Goal: Information Seeking & Learning: Learn about a topic

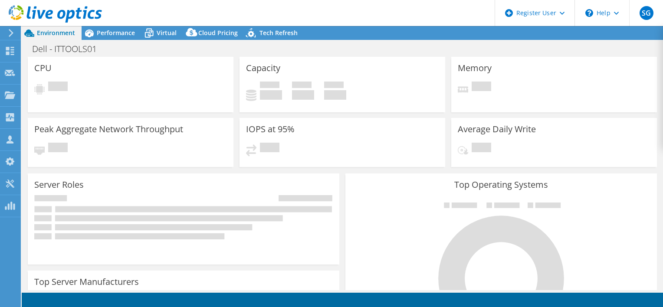
select select "USD"
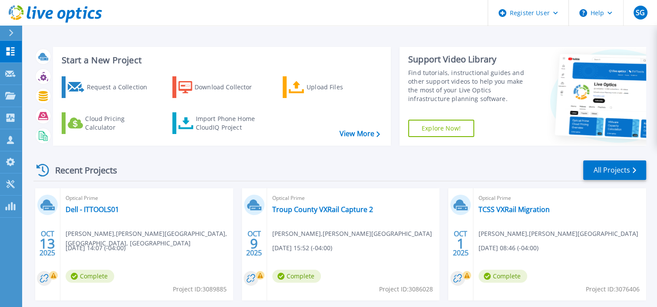
click at [0, 93] on html "Register User Help SG Dell User Sachin Ganeshbabu Sachin.Ganeshbabu@Dell.com De…" at bounding box center [328, 137] width 657 height 274
click at [5, 94] on link "Projects Projects" at bounding box center [11, 96] width 22 height 22
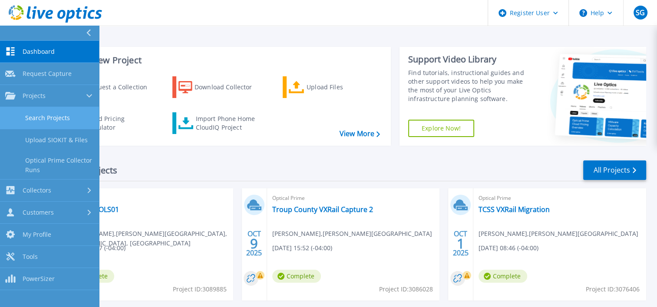
click at [49, 114] on link "Search Projects" at bounding box center [49, 118] width 99 height 22
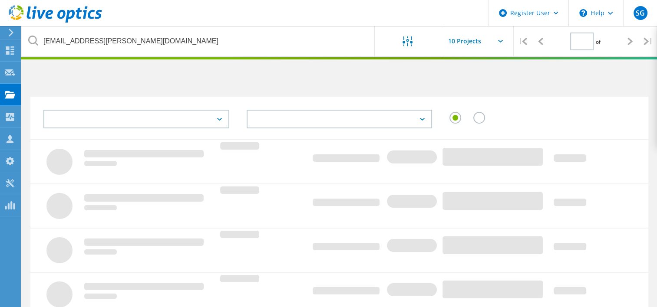
type input "1"
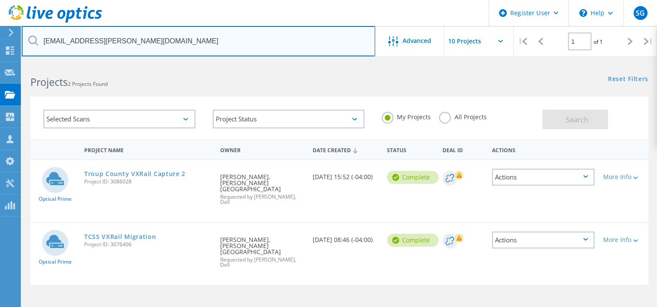
click at [171, 30] on input "[EMAIL_ADDRESS][PERSON_NAME][DOMAIN_NAME]" at bounding box center [198, 41] width 353 height 30
click at [171, 30] on input "stansburygw@troup.org" at bounding box center [198, 41] width 353 height 30
paste input "KosslowK@fultonschools"
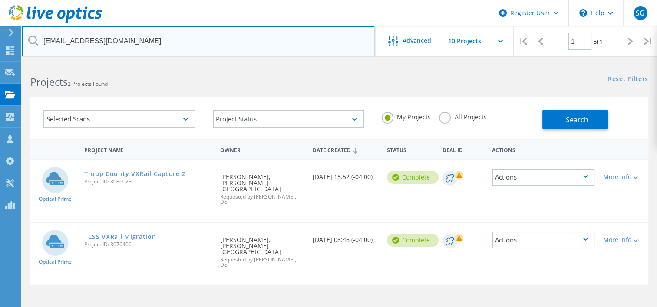
type input "KosslowK@fultonschools.org"
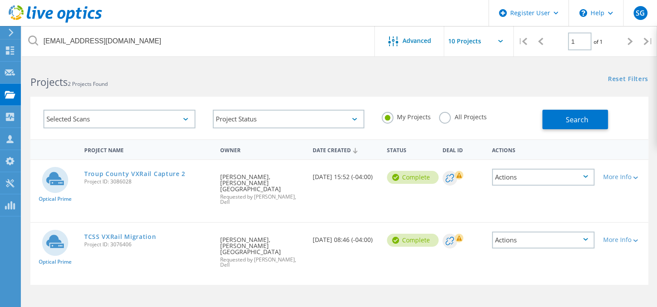
click at [445, 116] on label "All Projects" at bounding box center [462, 116] width 47 height 8
click at [0, 0] on input "All Projects" at bounding box center [0, 0] width 0 height 0
click at [565, 121] on button "Search" at bounding box center [575, 120] width 66 height 20
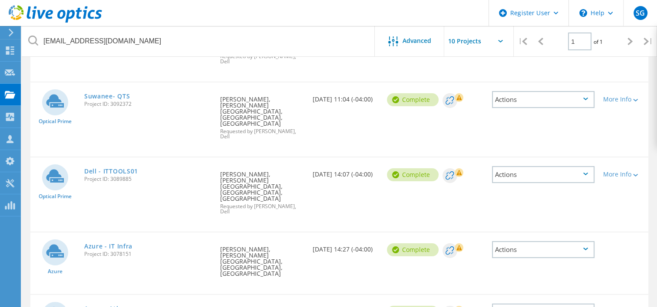
scroll to position [201, 0]
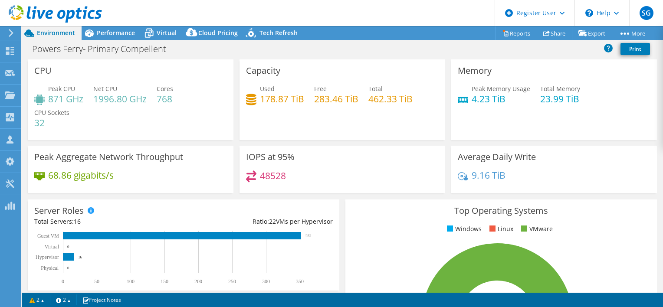
select select "USD"
click at [118, 30] on span "Performance" at bounding box center [116, 33] width 38 height 8
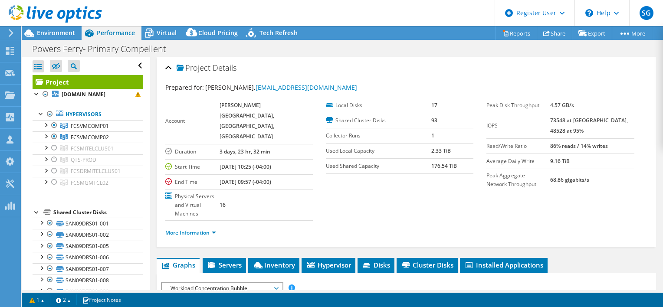
click at [459, 49] on div "Powers Ferry- Primary Compellent Print" at bounding box center [343, 49] width 642 height 16
click at [324, 221] on div "More Information" at bounding box center [406, 233] width 482 height 24
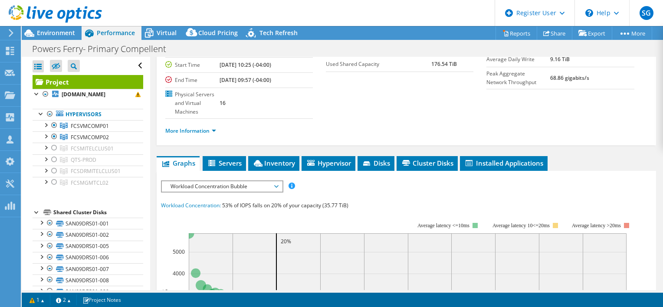
scroll to position [114, 0]
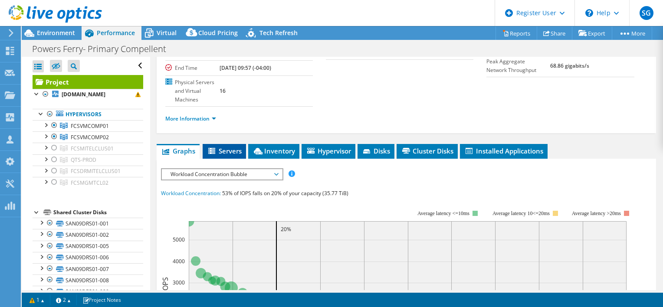
click at [230, 147] on span "Servers" at bounding box center [224, 151] width 35 height 9
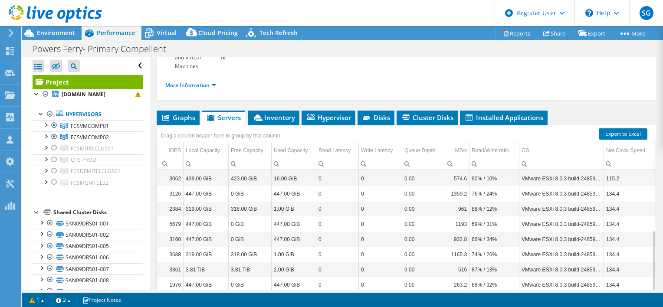
scroll to position [0, 0]
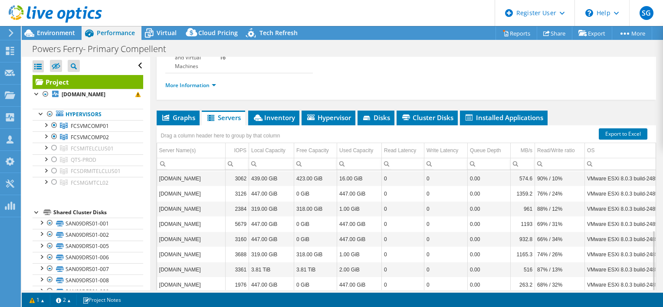
drag, startPoint x: 360, startPoint y: 277, endPoint x: 356, endPoint y: 268, distance: 9.9
click at [356, 268] on body "SG Dell User Sachin Ganeshbabu Sachin.Ganeshbabu@Dell.com Dell My Profile Log O…" at bounding box center [331, 153] width 663 height 307
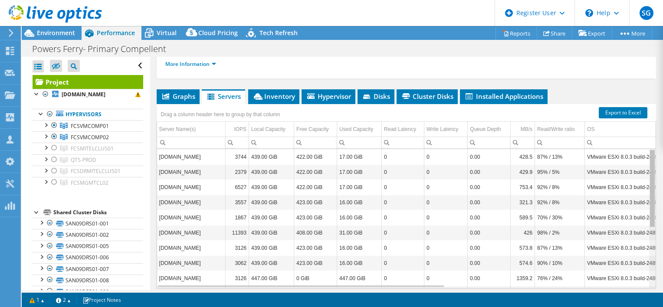
drag, startPoint x: 649, startPoint y: 169, endPoint x: 646, endPoint y: 121, distance: 48.7
click at [646, 121] on body "SG Dell User Sachin Ganeshbabu Sachin.Ganeshbabu@Dell.com Dell My Profile Log O…" at bounding box center [331, 153] width 663 height 307
click at [284, 92] on span "Inventory" at bounding box center [274, 96] width 43 height 9
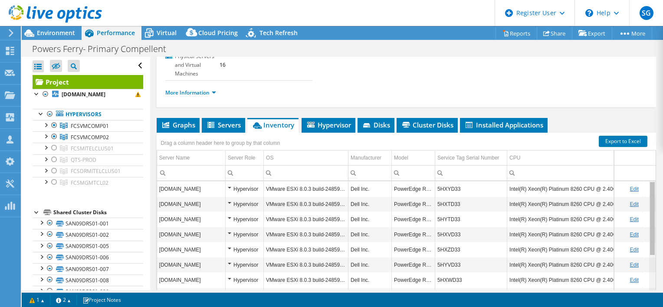
drag, startPoint x: 648, startPoint y: 215, endPoint x: 653, endPoint y: 146, distance: 69.6
click at [653, 146] on body "SG Dell User Sachin Ganeshbabu Sachin.Ganeshbabu@Dell.com Dell My Profile Log O…" at bounding box center [331, 153] width 663 height 307
click at [332, 118] on li "Hypervisor" at bounding box center [329, 125] width 54 height 15
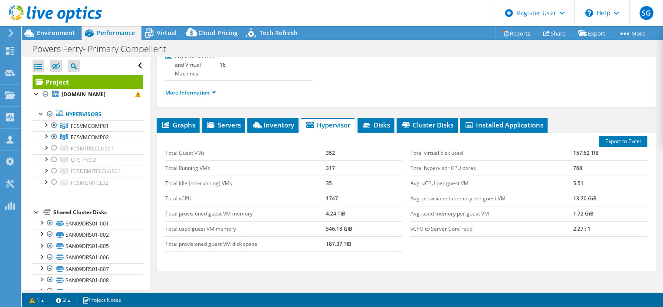
click at [370, 133] on div "Export to Excel Total Guest VMs 352 Total Running VMs 317 Total Idle (not-runni…" at bounding box center [407, 202] width 500 height 139
click at [379, 121] on span "Disks" at bounding box center [376, 125] width 28 height 9
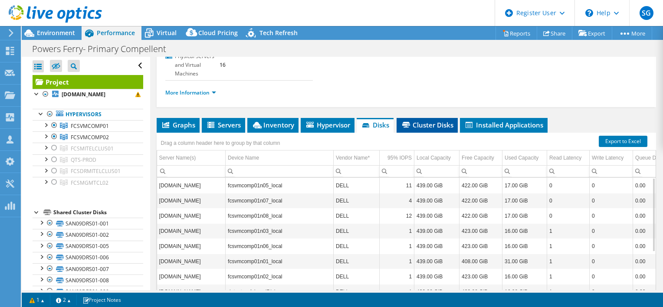
click at [442, 121] on span "Cluster Disks" at bounding box center [427, 125] width 53 height 9
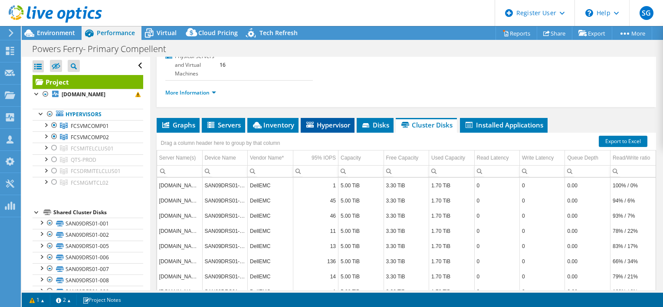
click at [328, 121] on span "Hypervisor" at bounding box center [327, 125] width 45 height 9
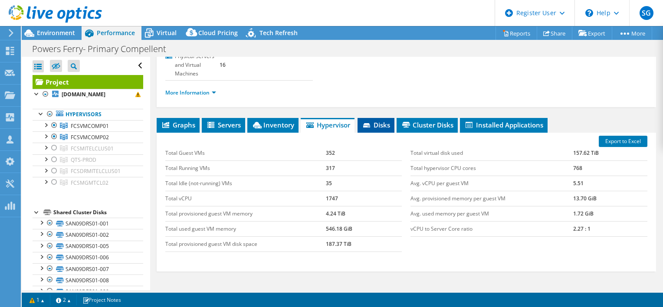
click at [363, 121] on span "Disks" at bounding box center [376, 125] width 28 height 9
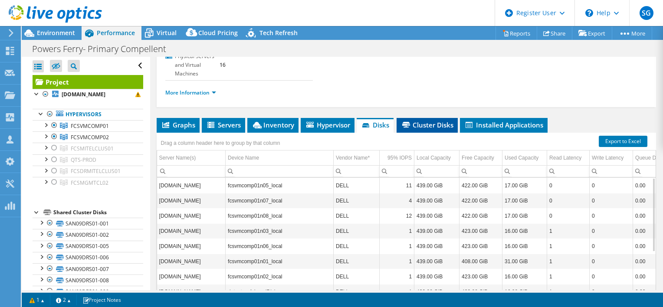
click at [430, 121] on span "Cluster Disks" at bounding box center [427, 125] width 53 height 9
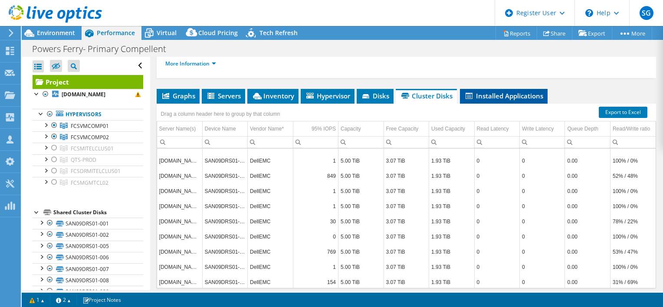
click at [519, 89] on li "Installed Applications" at bounding box center [504, 96] width 88 height 15
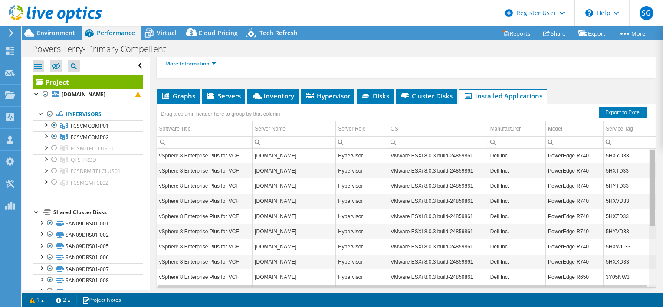
drag, startPoint x: 646, startPoint y: 217, endPoint x: 650, endPoint y: 115, distance: 102.1
click at [650, 115] on body "SG Dell User Sachin Ganeshbabu Sachin.Ganeshbabu@Dell.com Dell My Profile Log O…" at bounding box center [331, 153] width 663 height 307
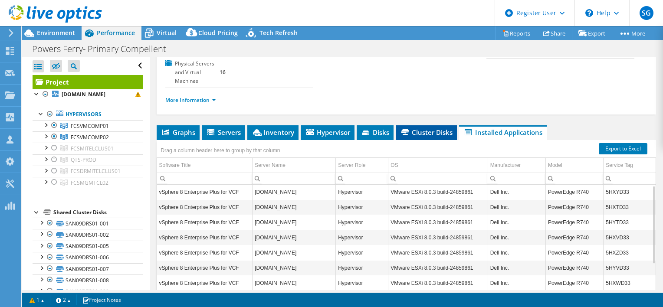
click at [417, 125] on li "Cluster Disks" at bounding box center [426, 132] width 61 height 15
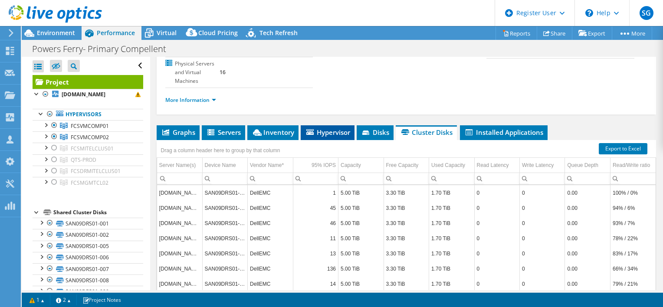
click at [353, 125] on li "Hypervisor" at bounding box center [328, 132] width 54 height 15
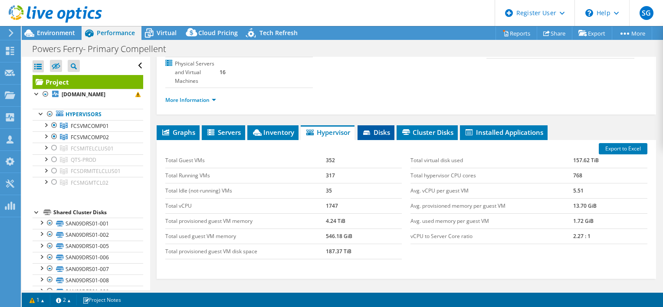
click at [380, 128] on span "Disks" at bounding box center [376, 132] width 28 height 9
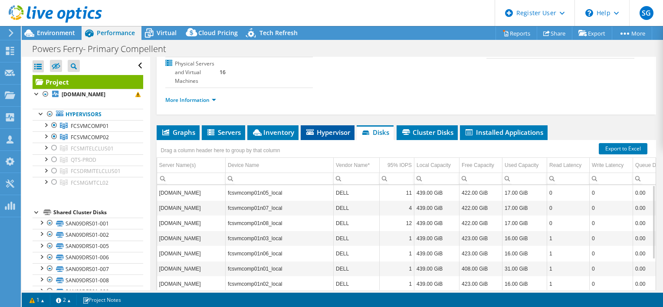
click at [327, 128] on span "Hypervisor" at bounding box center [327, 132] width 45 height 9
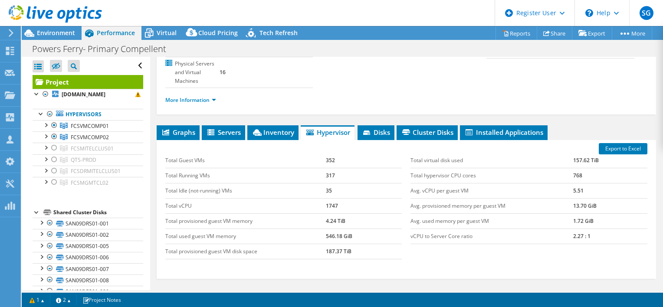
click at [358, 125] on ul "Graphs Servers Inventory Hypervisor Disks Cluster Disks Installed Applications" at bounding box center [407, 132] width 500 height 15
click at [378, 128] on span "Disks" at bounding box center [376, 132] width 28 height 9
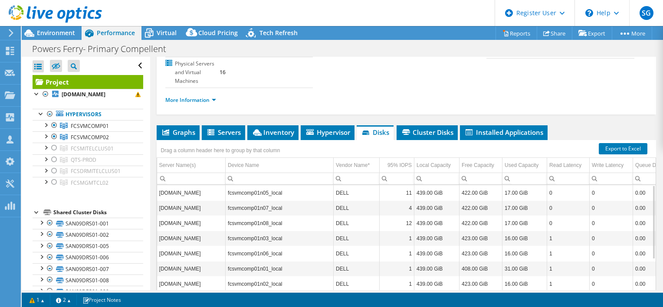
click at [337, 140] on div "Drag a column header here to group by that column" at bounding box center [407, 145] width 500 height 11
click at [322, 128] on span "Hypervisor" at bounding box center [327, 132] width 45 height 9
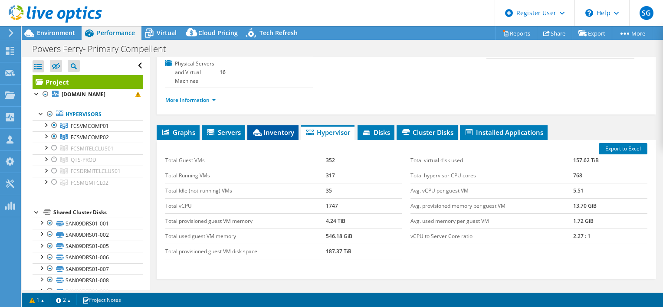
click at [282, 128] on span "Inventory" at bounding box center [273, 132] width 43 height 9
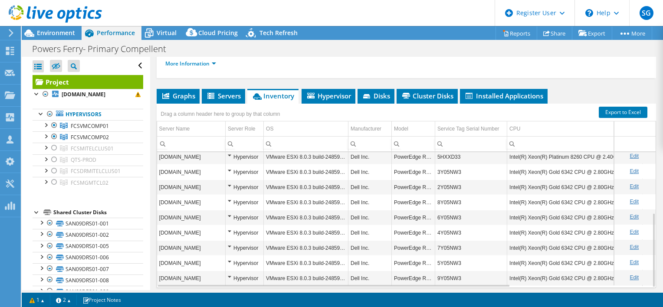
scroll to position [109, 0]
drag, startPoint x: 231, startPoint y: 54, endPoint x: 234, endPoint y: 69, distance: 15.8
click at [234, 69] on div "Project Actions Project Actions Reports Share Export vSAN ReadyNode Sizer" at bounding box center [343, 166] width 642 height 281
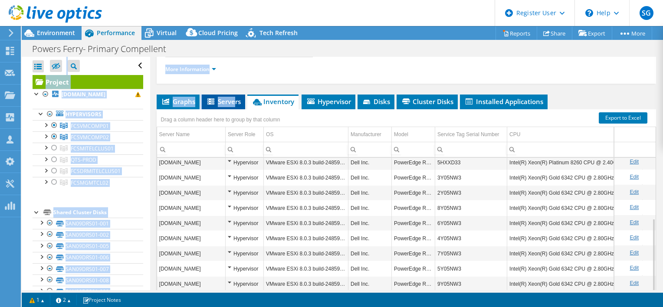
click at [234, 97] on span "Servers" at bounding box center [223, 101] width 35 height 9
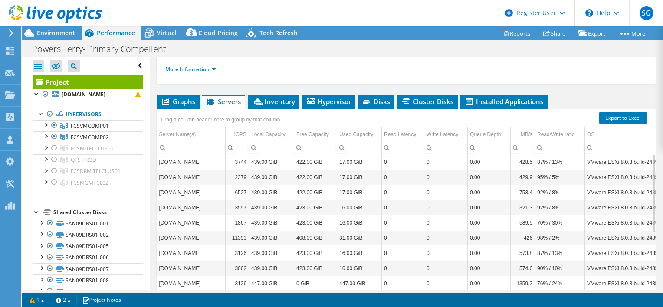
click at [580, 57] on div "Project Details Prepared for: Kenneth Kosslow, Kosslowk@fultonschools.org Accou…" at bounding box center [406, 110] width 513 height 434
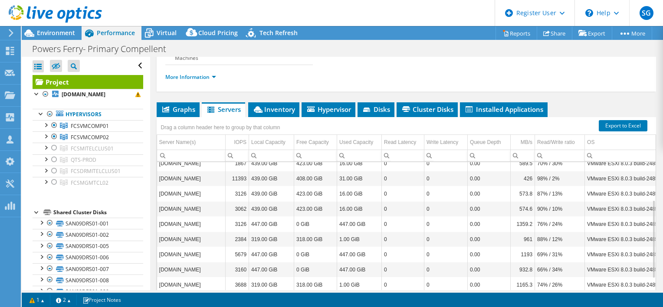
scroll to position [56, 0]
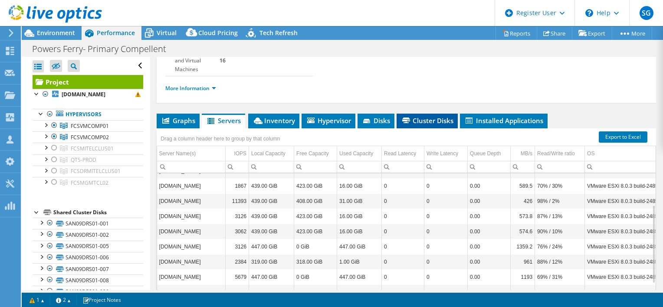
click at [415, 116] on span "Cluster Disks" at bounding box center [427, 120] width 53 height 9
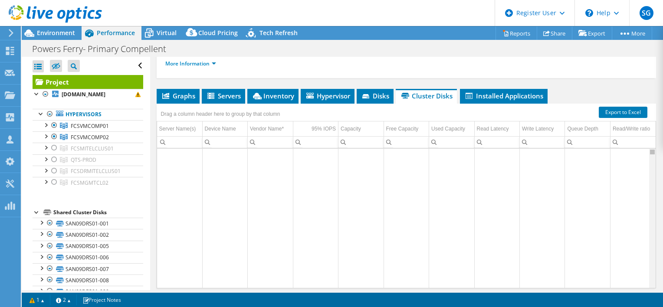
scroll to position [0, 0]
drag, startPoint x: 646, startPoint y: 147, endPoint x: 640, endPoint y: 118, distance: 30.1
click at [640, 118] on body "SG Dell User Sachin Ganeshbabu Sachin.Ganeshbabu@Dell.com Dell My Profile Log O…" at bounding box center [331, 153] width 663 height 307
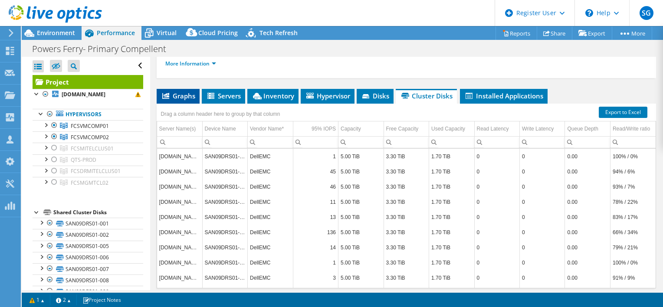
click at [182, 92] on span "Graphs" at bounding box center [178, 96] width 34 height 9
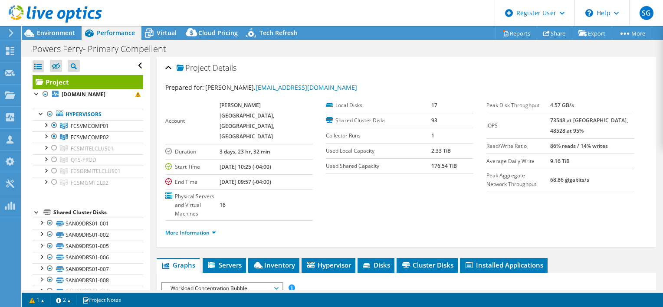
drag, startPoint x: 563, startPoint y: 119, endPoint x: 584, endPoint y: 123, distance: 21.2
click at [584, 123] on tr "IOPS 73548 at Peak, 48528 at 95%" at bounding box center [561, 126] width 148 height 26
drag, startPoint x: 584, startPoint y: 123, endPoint x: 580, endPoint y: 132, distance: 9.8
click at [580, 132] on td "73548 at Peak, 48528 at 95%" at bounding box center [593, 126] width 84 height 26
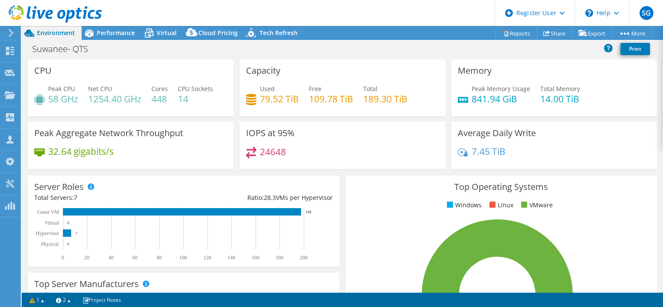
select select "USD"
click at [122, 36] on span "Performance" at bounding box center [116, 33] width 38 height 8
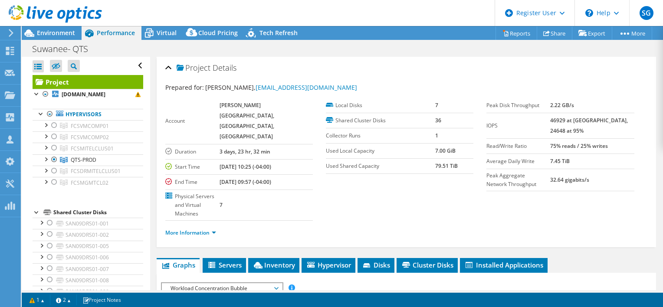
click at [321, 226] on ul "More Information" at bounding box center [406, 232] width 482 height 12
click at [442, 226] on ul "More Information" at bounding box center [406, 232] width 482 height 12
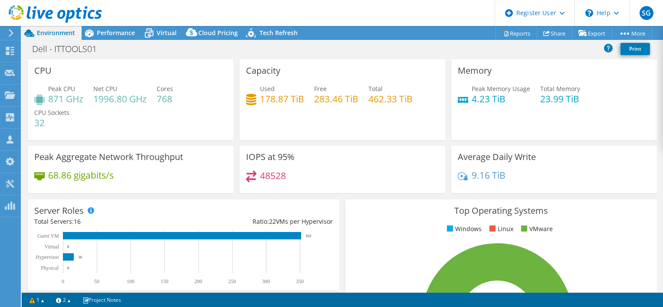
select select "USD"
click at [98, 39] on div "Performance" at bounding box center [112, 33] width 60 height 14
